Goal: Task Accomplishment & Management: Manage account settings

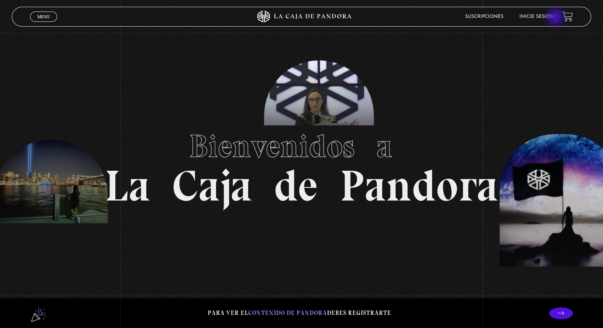
click at [554, 18] on link "Inicie sesión" at bounding box center [536, 16] width 35 height 5
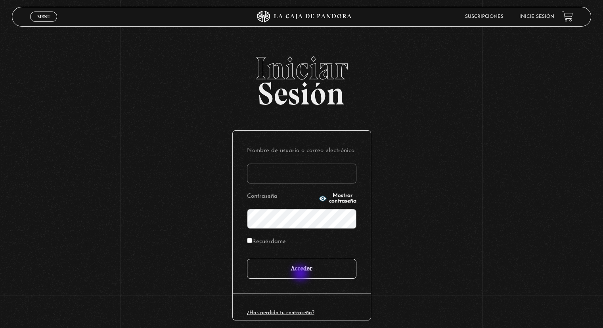
type input "karuizu8@gmail.com"
click at [301, 274] on input "Acceder" at bounding box center [301, 269] width 109 height 20
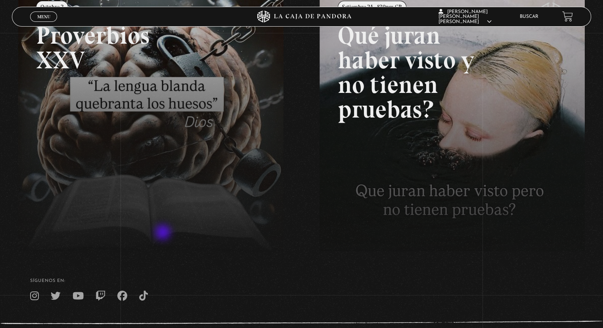
scroll to position [107, 0]
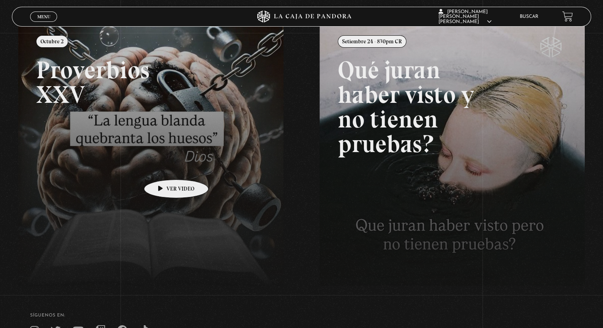
click at [164, 167] on link at bounding box center [319, 187] width 603 height 328
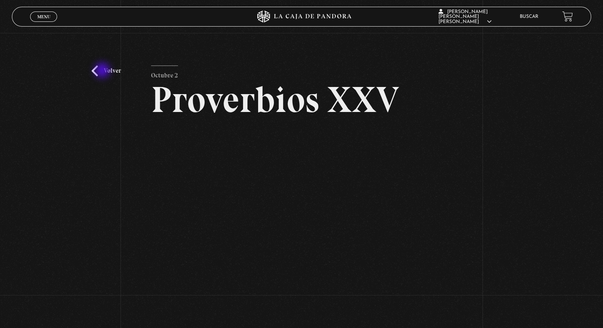
click at [103, 71] on link "Volver" at bounding box center [106, 70] width 29 height 11
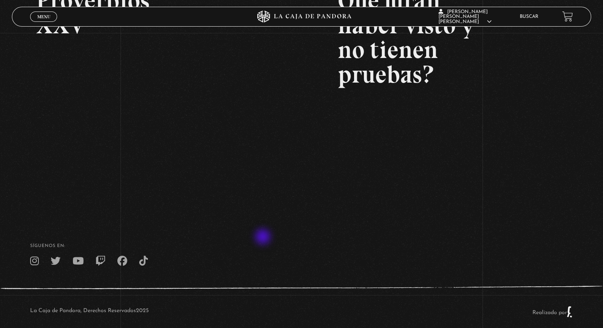
scroll to position [107, 0]
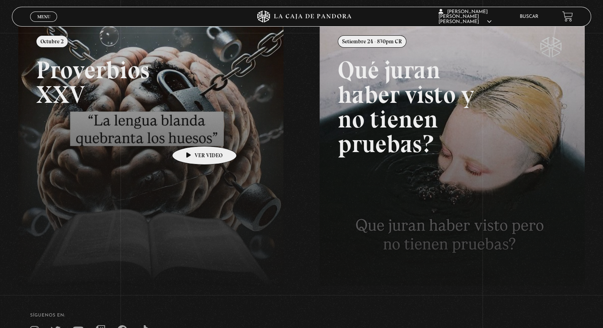
click at [192, 134] on link at bounding box center [319, 187] width 603 height 328
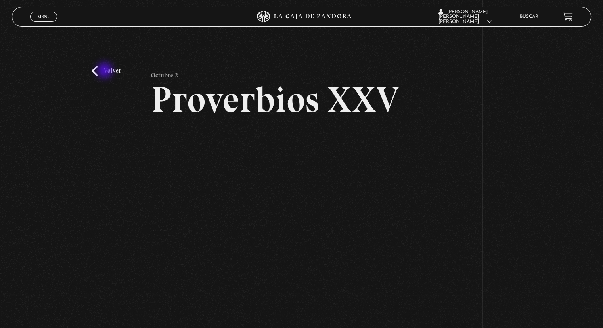
click at [106, 70] on link "Volver" at bounding box center [106, 70] width 29 height 11
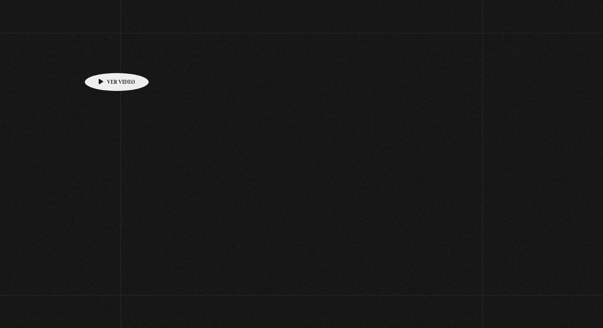
scroll to position [107, 0]
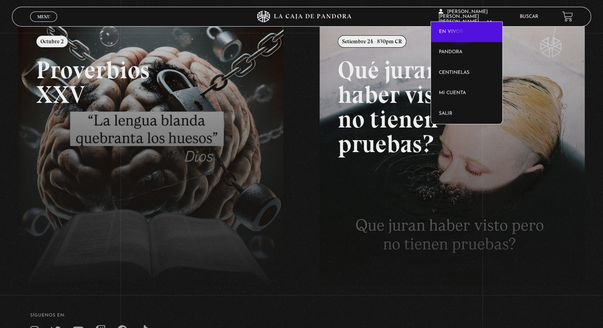
click at [462, 34] on link "En vivos" at bounding box center [467, 32] width 72 height 21
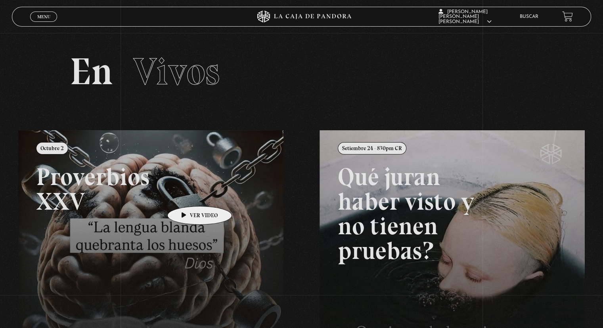
click at [187, 194] on link at bounding box center [319, 294] width 603 height 328
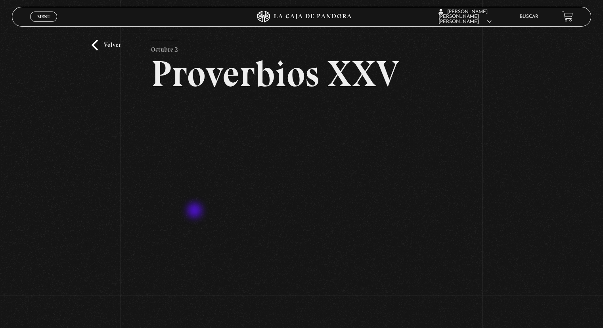
scroll to position [40, 0]
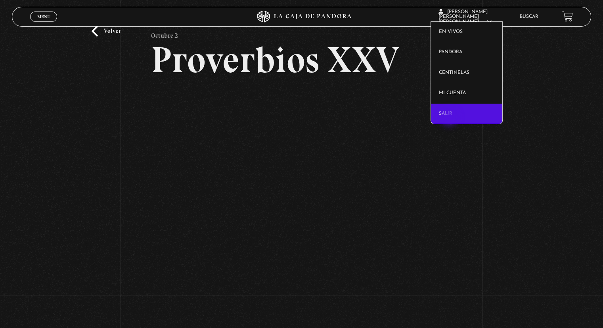
click at [450, 117] on link "Salir" at bounding box center [467, 113] width 72 height 21
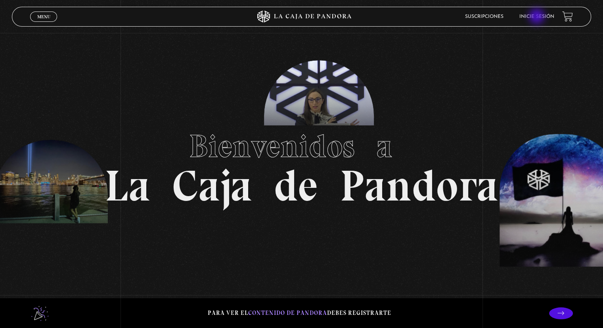
click at [538, 17] on link "Inicie sesión" at bounding box center [536, 16] width 35 height 5
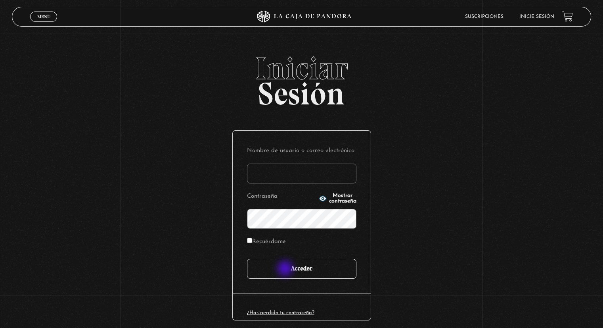
type input "karuizu8@gmail.com"
click at [291, 268] on input "Acceder" at bounding box center [301, 269] width 109 height 20
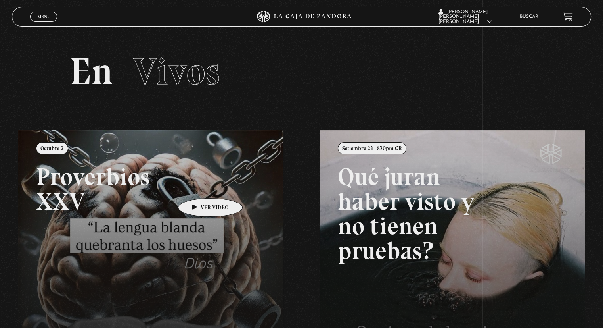
click at [198, 186] on link at bounding box center [319, 294] width 603 height 328
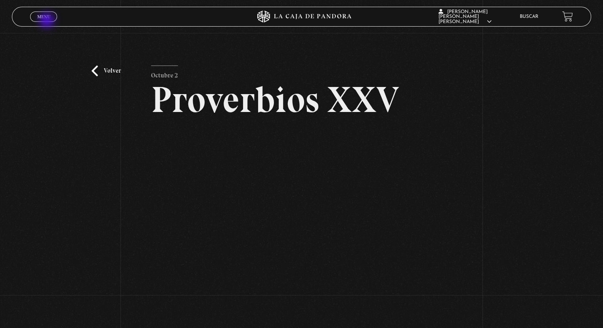
click at [48, 21] on span "Cerrar" at bounding box center [43, 24] width 19 height 6
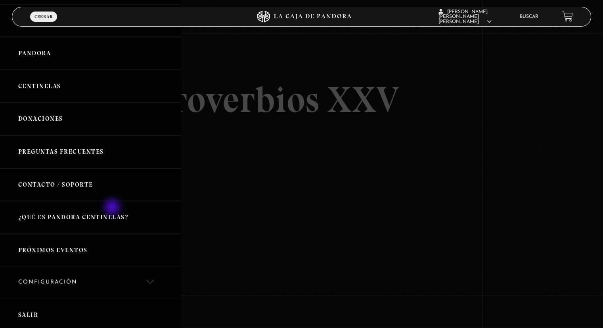
scroll to position [118, 0]
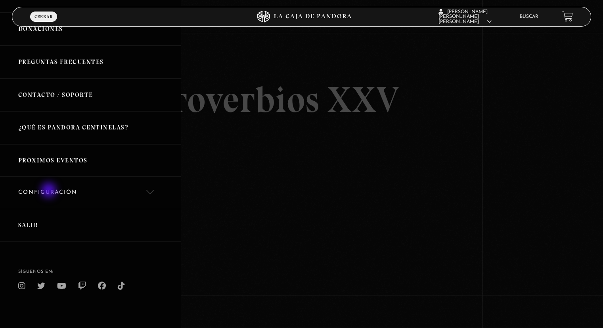
click at [50, 190] on link "Configuración" at bounding box center [90, 192] width 181 height 32
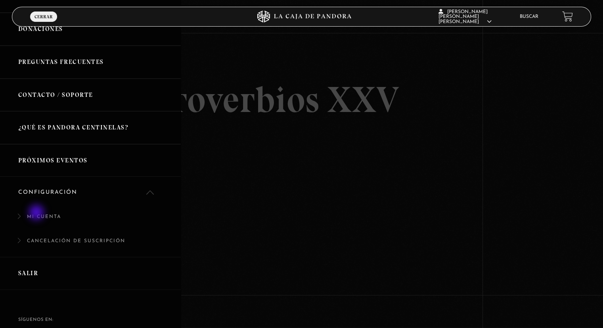
click at [39, 212] on link "Mi cuenta" at bounding box center [90, 221] width 181 height 24
click at [19, 216] on link "Mi cuenta" at bounding box center [90, 221] width 181 height 24
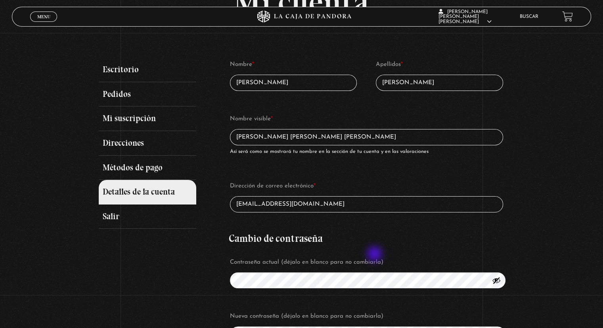
scroll to position [119, 0]
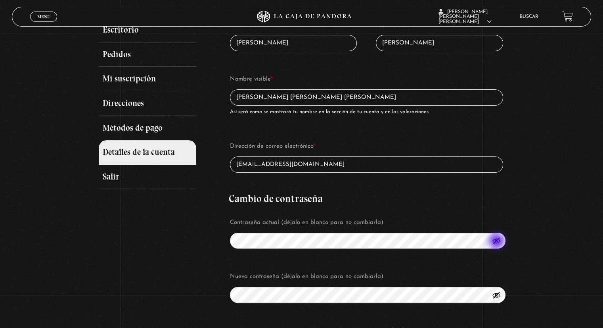
click at [498, 241] on button "Mostrar contraseña" at bounding box center [496, 240] width 9 height 9
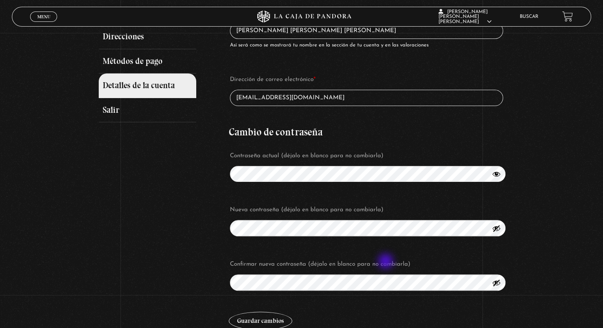
scroll to position [79, 0]
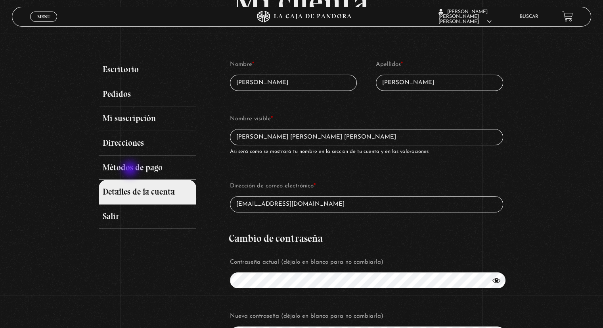
click at [131, 169] on link "Métodos de pago" at bounding box center [147, 167] width 97 height 25
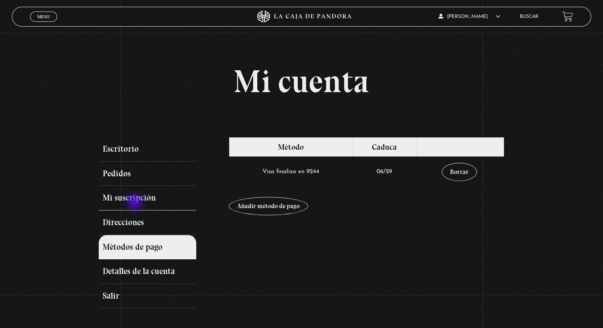
click at [136, 203] on link "Mi suscripción" at bounding box center [147, 198] width 97 height 25
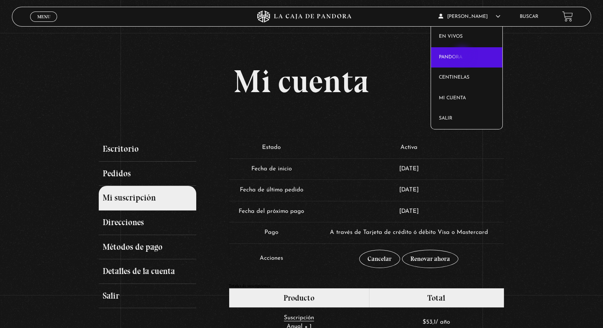
click at [463, 56] on link "Pandora" at bounding box center [467, 57] width 72 height 21
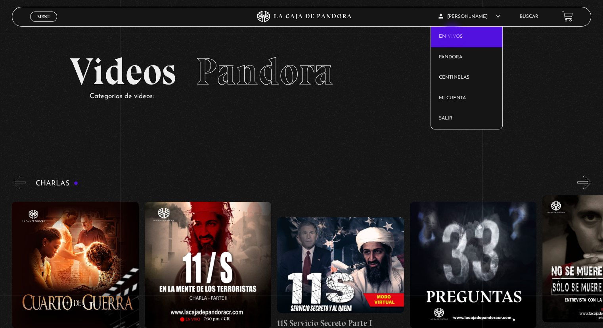
click at [453, 34] on link "En vivos" at bounding box center [467, 37] width 72 height 21
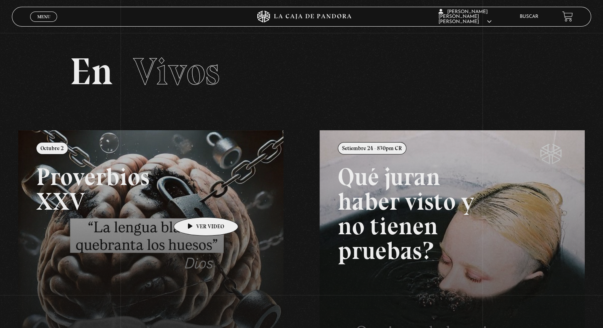
click at [193, 205] on link at bounding box center [319, 294] width 603 height 328
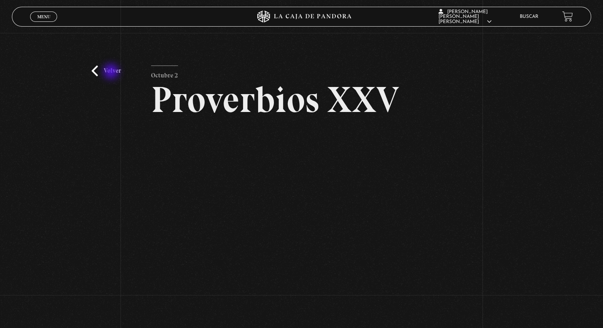
click at [109, 71] on link "Volver" at bounding box center [106, 70] width 29 height 11
